Goal: Check status: Check status

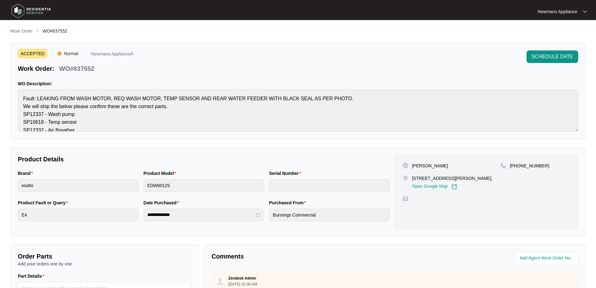
scroll to position [8, 0]
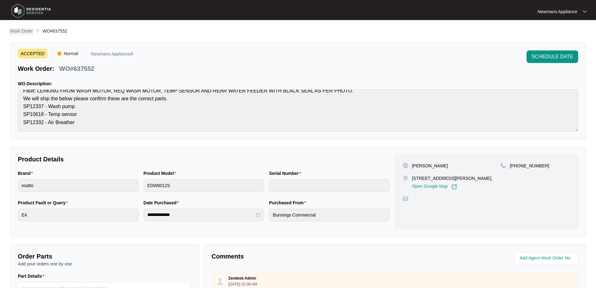
click at [28, 31] on p "Work Order" at bounding box center [21, 31] width 23 height 6
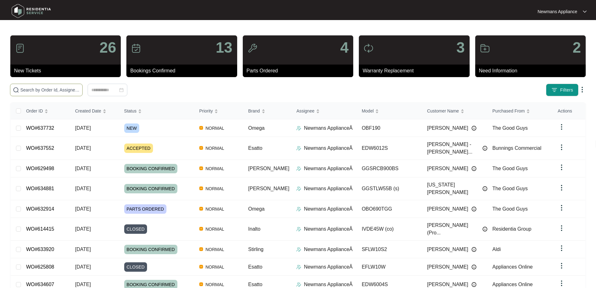
click at [80, 92] on input "text" at bounding box center [49, 89] width 59 height 7
paste input "637732"
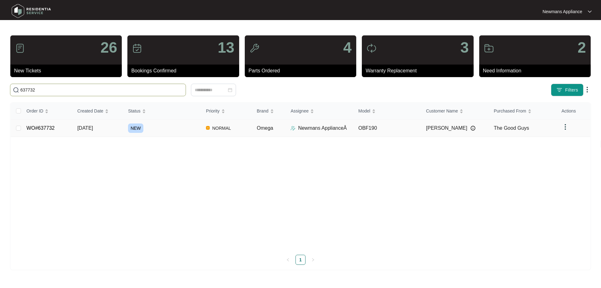
type input "637732"
click at [93, 129] on span "[DATE]" at bounding box center [85, 127] width 16 height 5
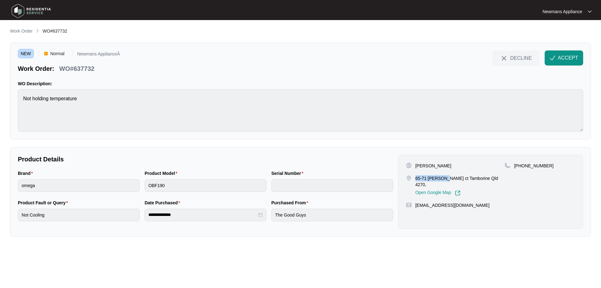
drag, startPoint x: 416, startPoint y: 178, endPoint x: 443, endPoint y: 178, distance: 27.9
click at [443, 178] on p "65-71 [PERSON_NAME] ct Tamborine Qld 4270," at bounding box center [460, 181] width 90 height 13
copy p "65-71 [PERSON_NAME] ct"
drag, startPoint x: 445, startPoint y: 178, endPoint x: 465, endPoint y: 177, distance: 20.0
click at [465, 177] on p "65-71 [PERSON_NAME] ct Tamborine Qld 4270," at bounding box center [460, 181] width 90 height 13
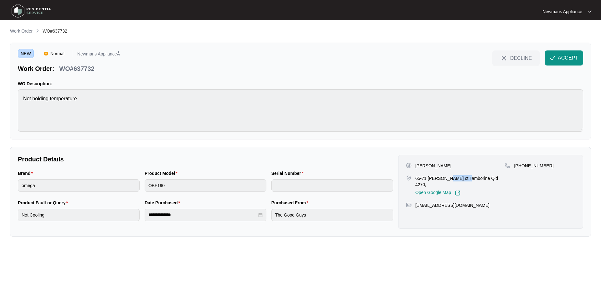
copy p "Tamborine"
click at [439, 164] on p "[PERSON_NAME]" at bounding box center [433, 165] width 36 height 6
copy p "Hucksted"
click at [415, 165] on div "[PERSON_NAME]" at bounding box center [455, 165] width 99 height 6
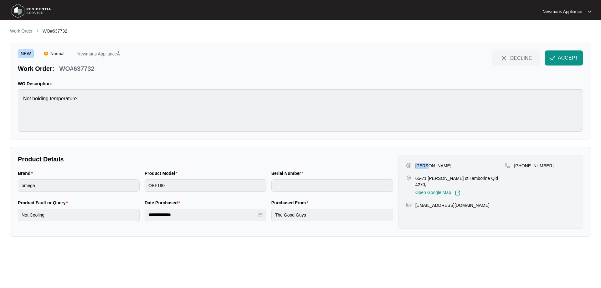
drag, startPoint x: 415, startPoint y: 166, endPoint x: 426, endPoint y: 166, distance: 10.3
click at [426, 166] on p "[PERSON_NAME]" at bounding box center [433, 165] width 36 height 6
copy p "Siona"
drag, startPoint x: 543, startPoint y: 165, endPoint x: 522, endPoint y: 167, distance: 21.4
click at [522, 167] on div "[PHONE_NUMBER]" at bounding box center [540, 165] width 71 height 6
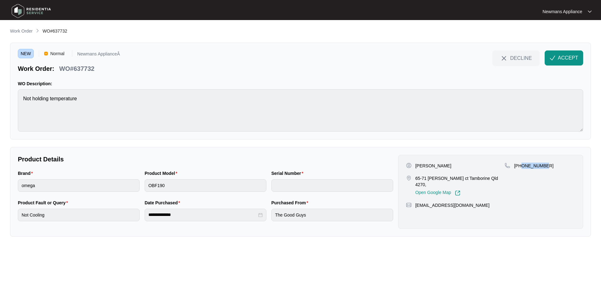
copy p "404113299"
drag, startPoint x: 466, startPoint y: 199, endPoint x: 416, endPoint y: 202, distance: 50.5
click at [416, 202] on div "[PERSON_NAME] 65-71 [PERSON_NAME] ct Tamborine Qld 4270, Open Google Map [PHONE…" at bounding box center [490, 192] width 185 height 74
copy p "[EMAIL_ADDRESS][DOMAIN_NAME]"
click at [142, 217] on div "**********" at bounding box center [205, 213] width 127 height 29
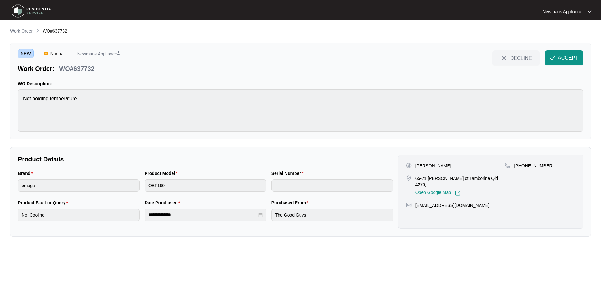
click at [246, 212] on div "**********" at bounding box center [205, 213] width 380 height 29
drag, startPoint x: 558, startPoint y: 60, endPoint x: 555, endPoint y: 64, distance: 4.3
click at [558, 60] on span "ACCEPT" at bounding box center [568, 58] width 20 height 8
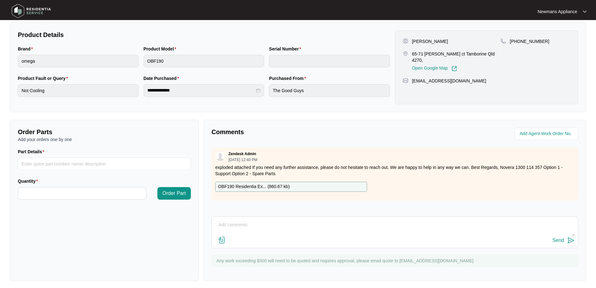
scroll to position [125, 0]
click at [300, 187] on div "OBF190 Residentia Ex... ( 860.67 kb )" at bounding box center [291, 186] width 152 height 10
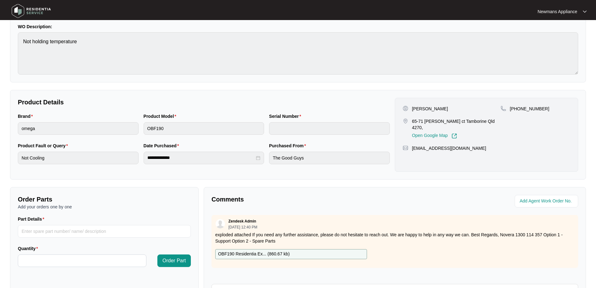
scroll to position [0, 0]
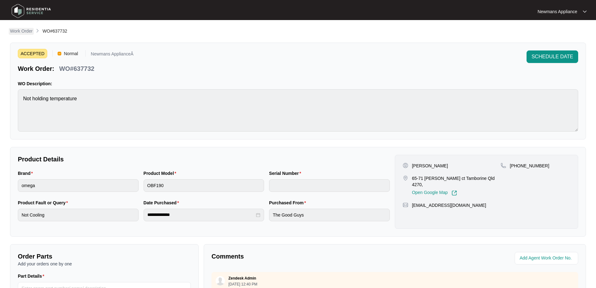
click at [21, 31] on p "Work Order" at bounding box center [21, 31] width 23 height 6
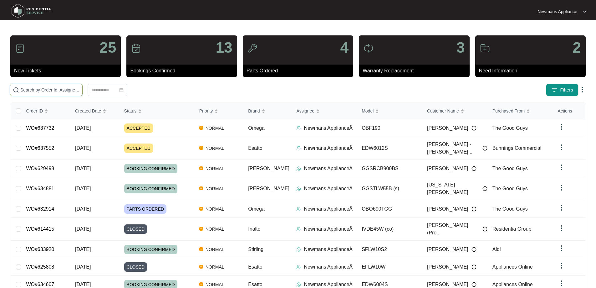
click at [80, 89] on input "text" at bounding box center [49, 89] width 59 height 7
paste input "634964"
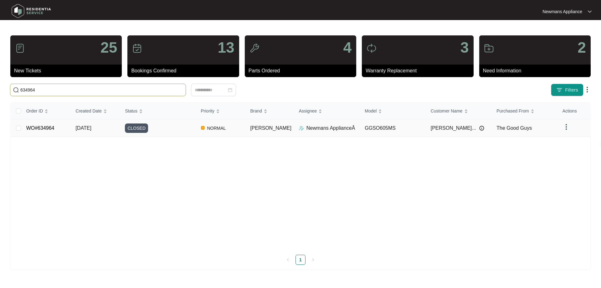
type input "634964"
click at [91, 131] on span "[DATE]" at bounding box center [84, 127] width 16 height 5
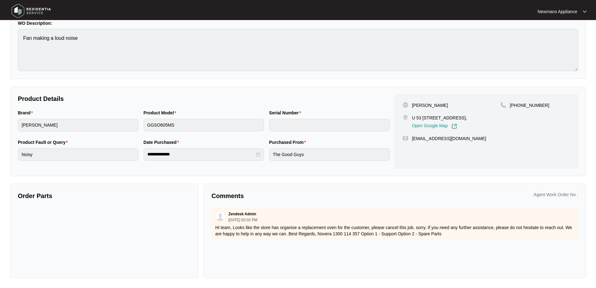
scroll to position [61, 0]
